Goal: Find specific page/section

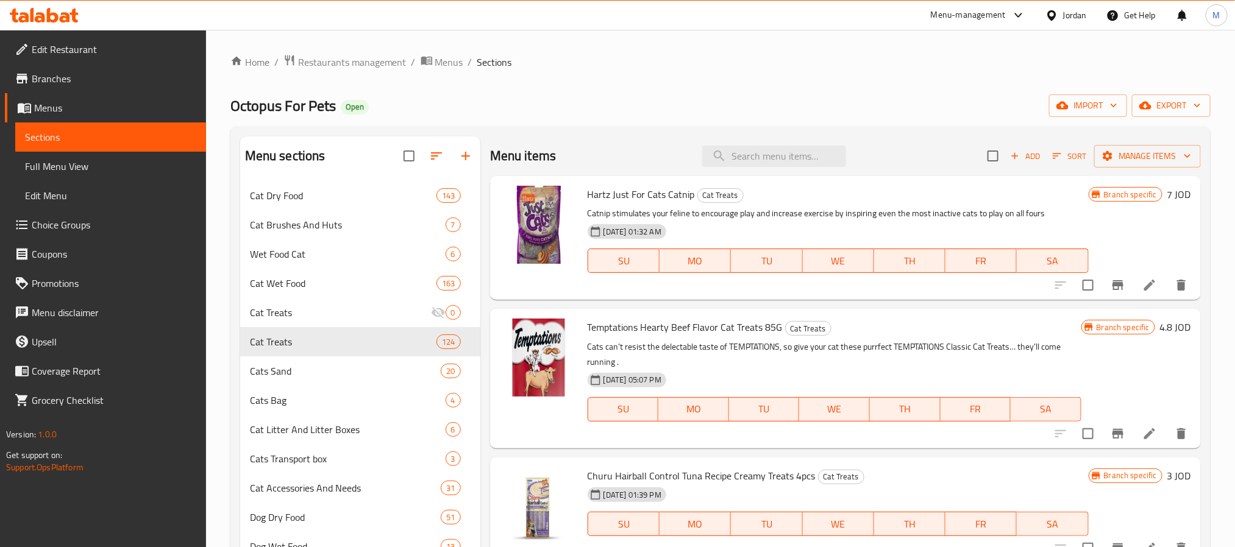
click at [1089, 11] on div "Jordan" at bounding box center [1066, 15] width 61 height 29
click at [1070, 18] on div "Jordan" at bounding box center [1075, 15] width 24 height 13
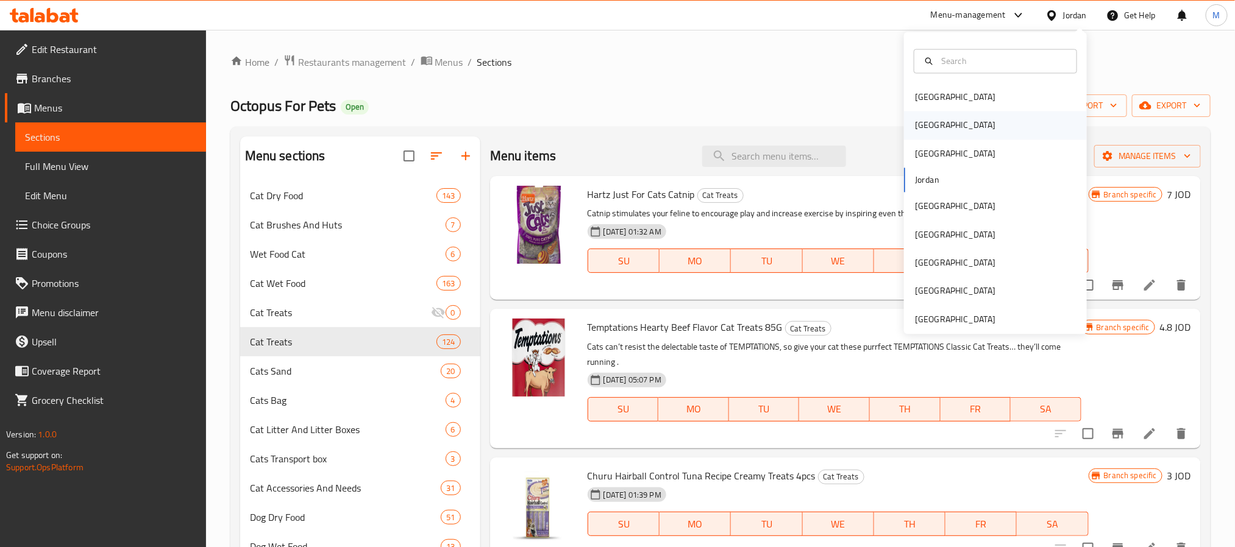
click at [940, 130] on div "[GEOGRAPHIC_DATA]" at bounding box center [995, 126] width 183 height 28
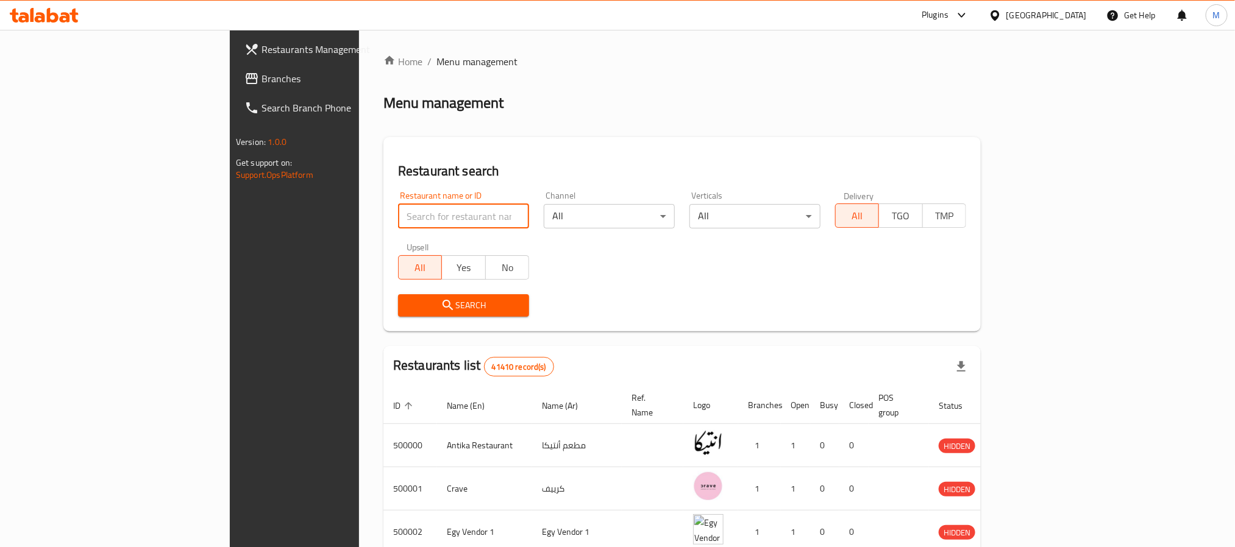
click at [403, 222] on input "search" at bounding box center [463, 216] width 131 height 24
paste input "676018"
type input "676018"
click button "Search" at bounding box center [463, 305] width 131 height 23
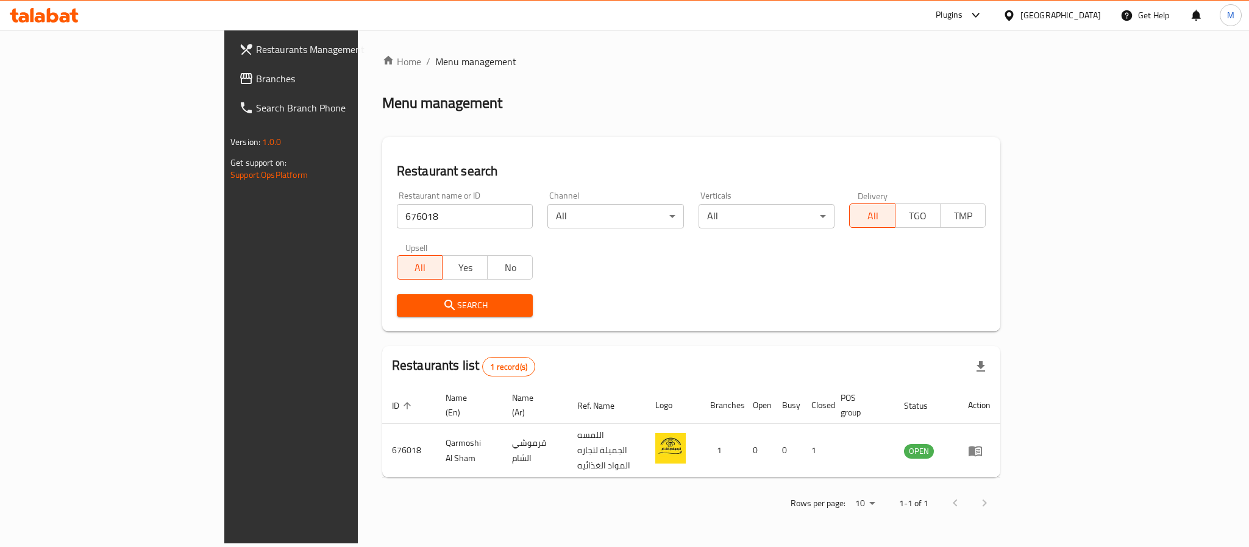
click at [962, 19] on div "Plugins" at bounding box center [949, 15] width 27 height 15
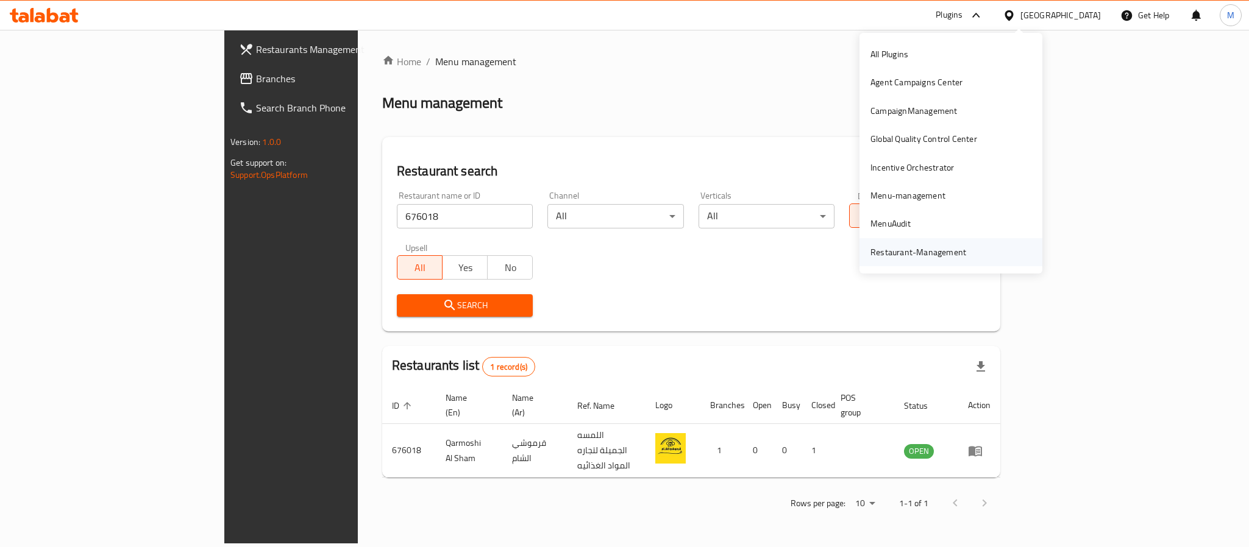
click at [918, 242] on div "Restaurant-Management" at bounding box center [918, 252] width 115 height 28
